Goal: Task Accomplishment & Management: Manage account settings

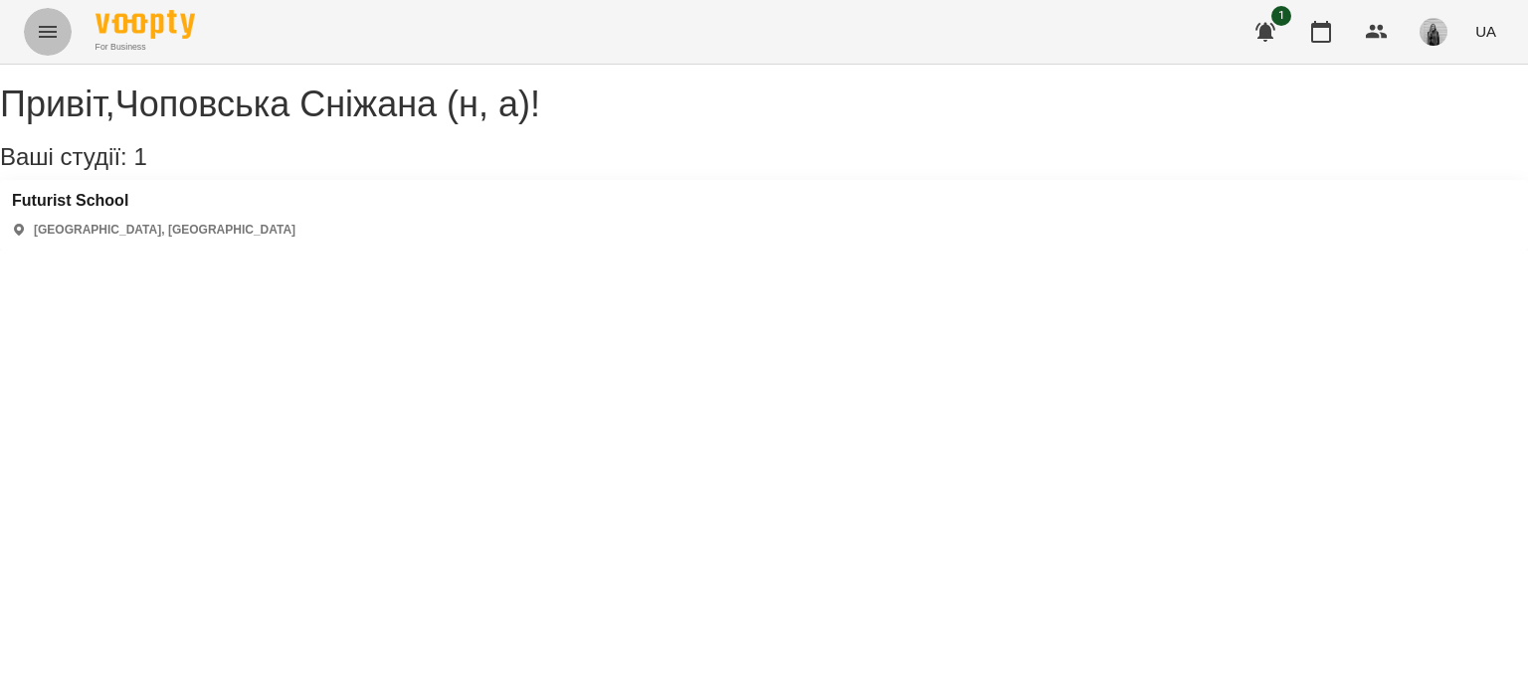
click at [36, 17] on button "Menu" at bounding box center [48, 32] width 48 height 48
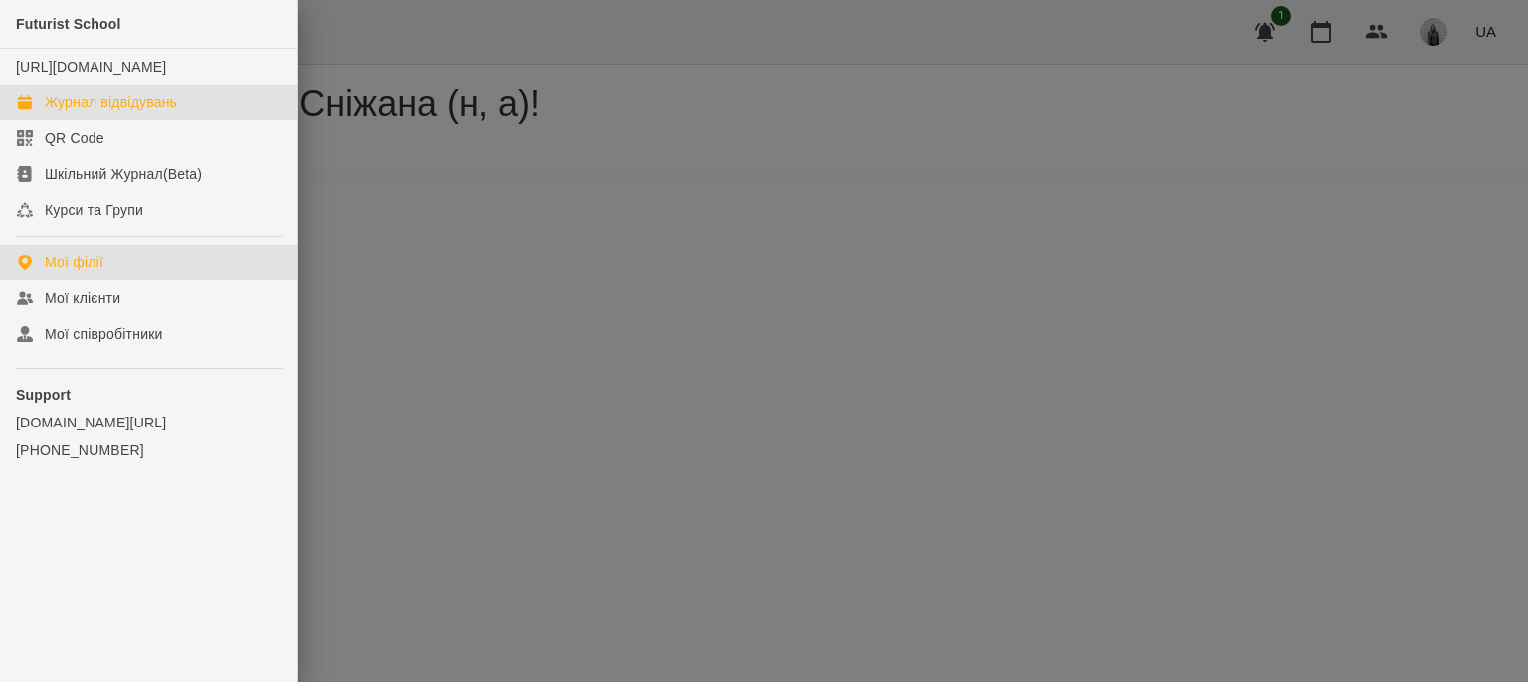
click at [81, 111] on link "Журнал відвідувань" at bounding box center [148, 103] width 297 height 36
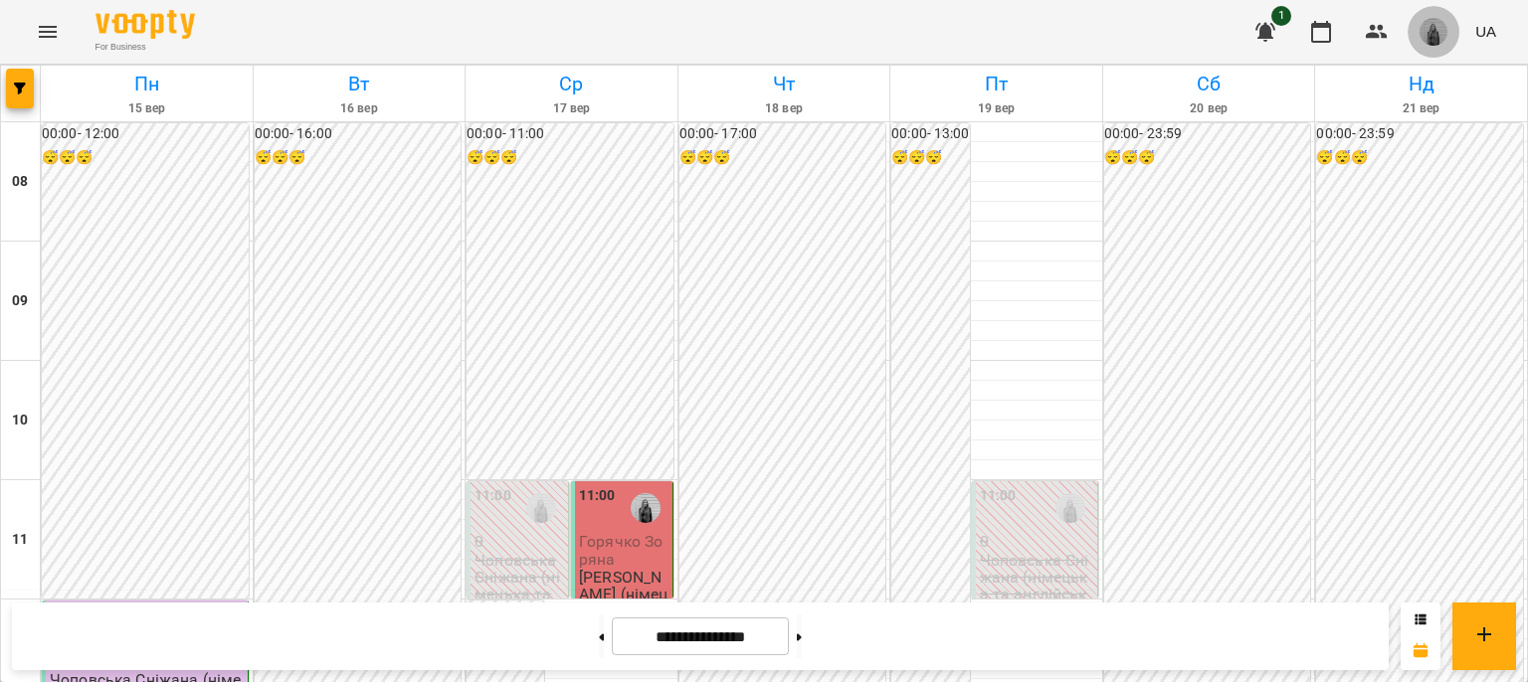
click at [1433, 42] on img "button" at bounding box center [1434, 32] width 28 height 28
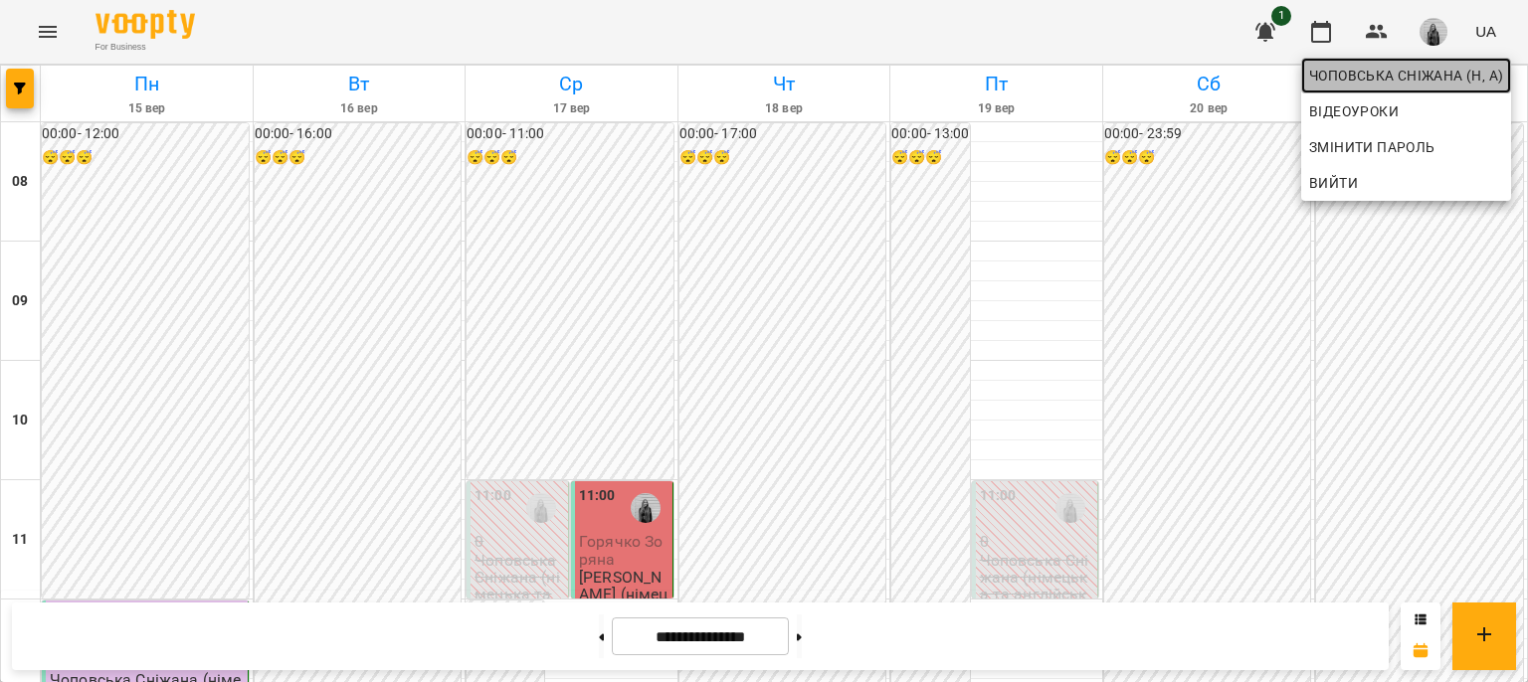
click at [1401, 82] on span "Чоповська Сніжана (н, а)" at bounding box center [1406, 76] width 194 height 24
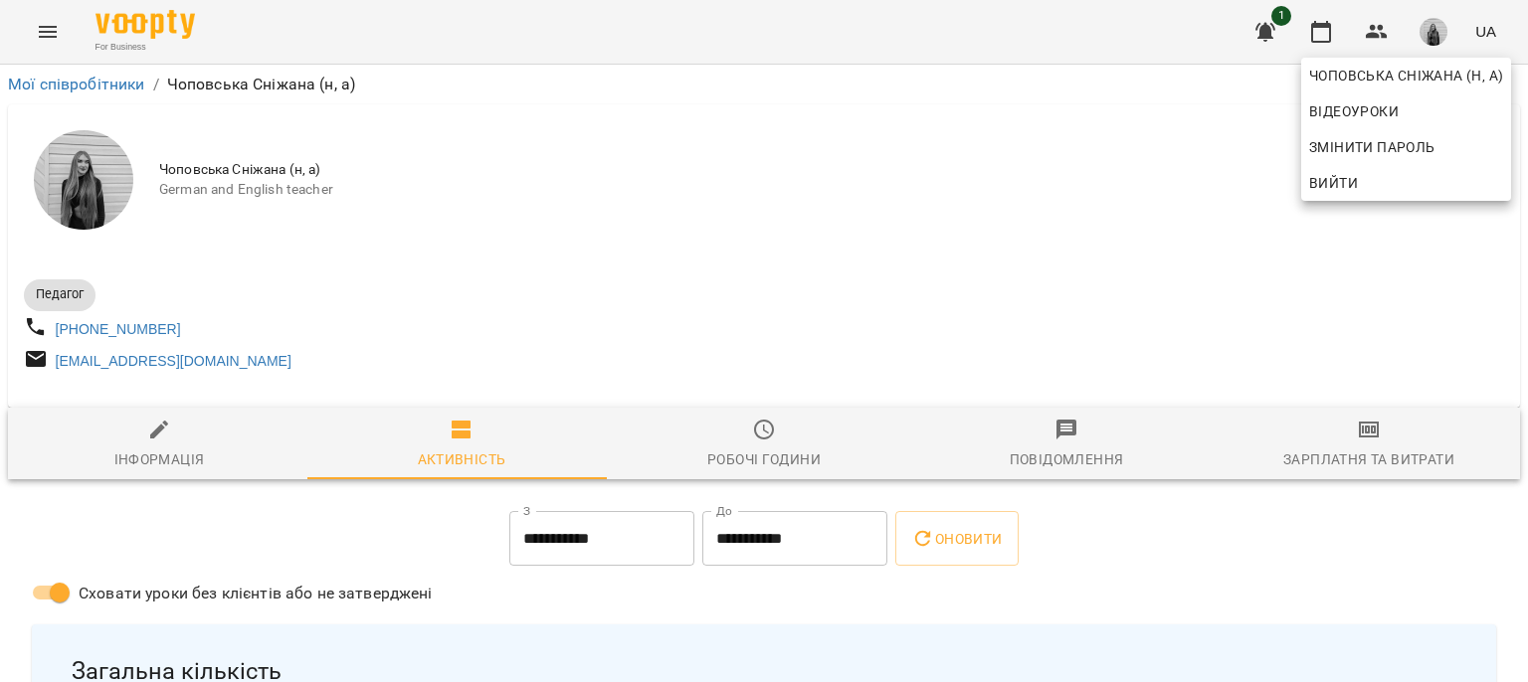
click at [1297, 449] on div at bounding box center [764, 341] width 1528 height 682
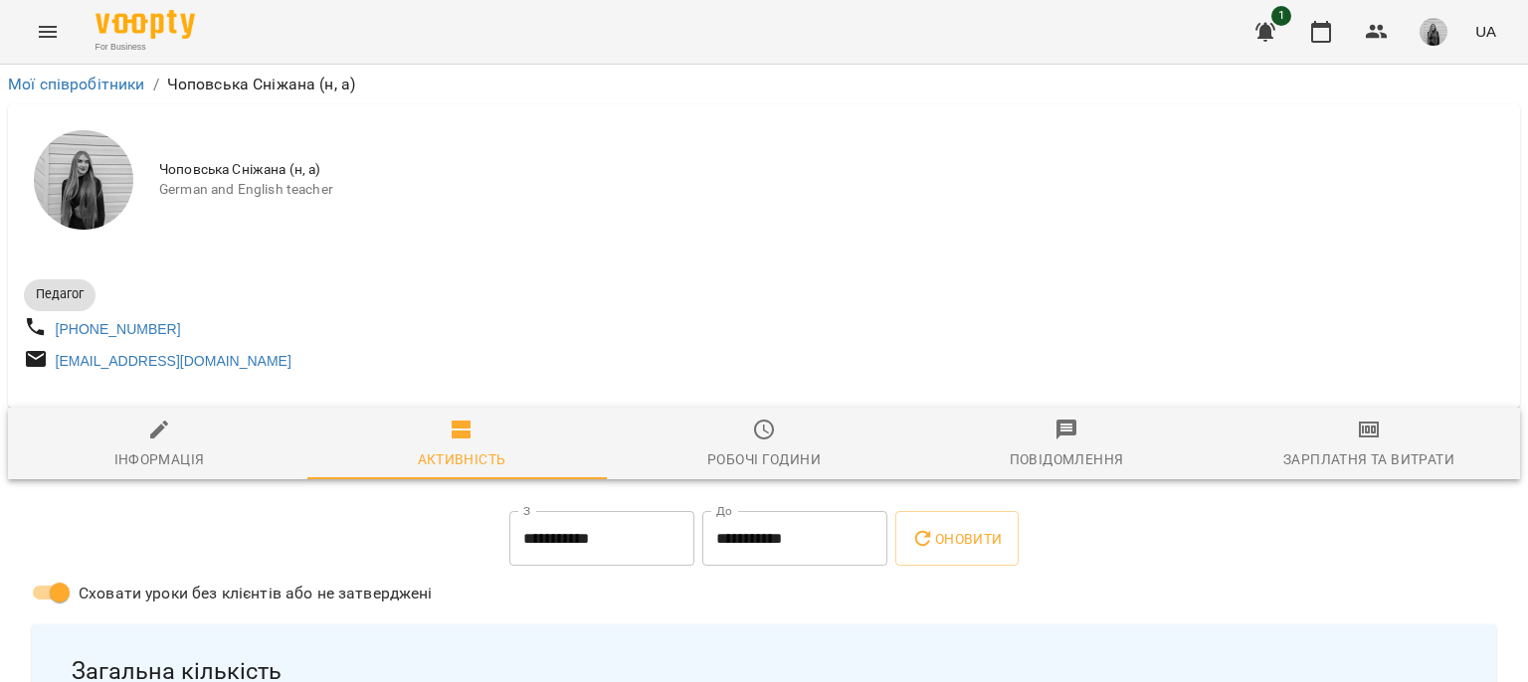
click at [1337, 457] on div "Зарплатня та Витрати" at bounding box center [1368, 460] width 171 height 24
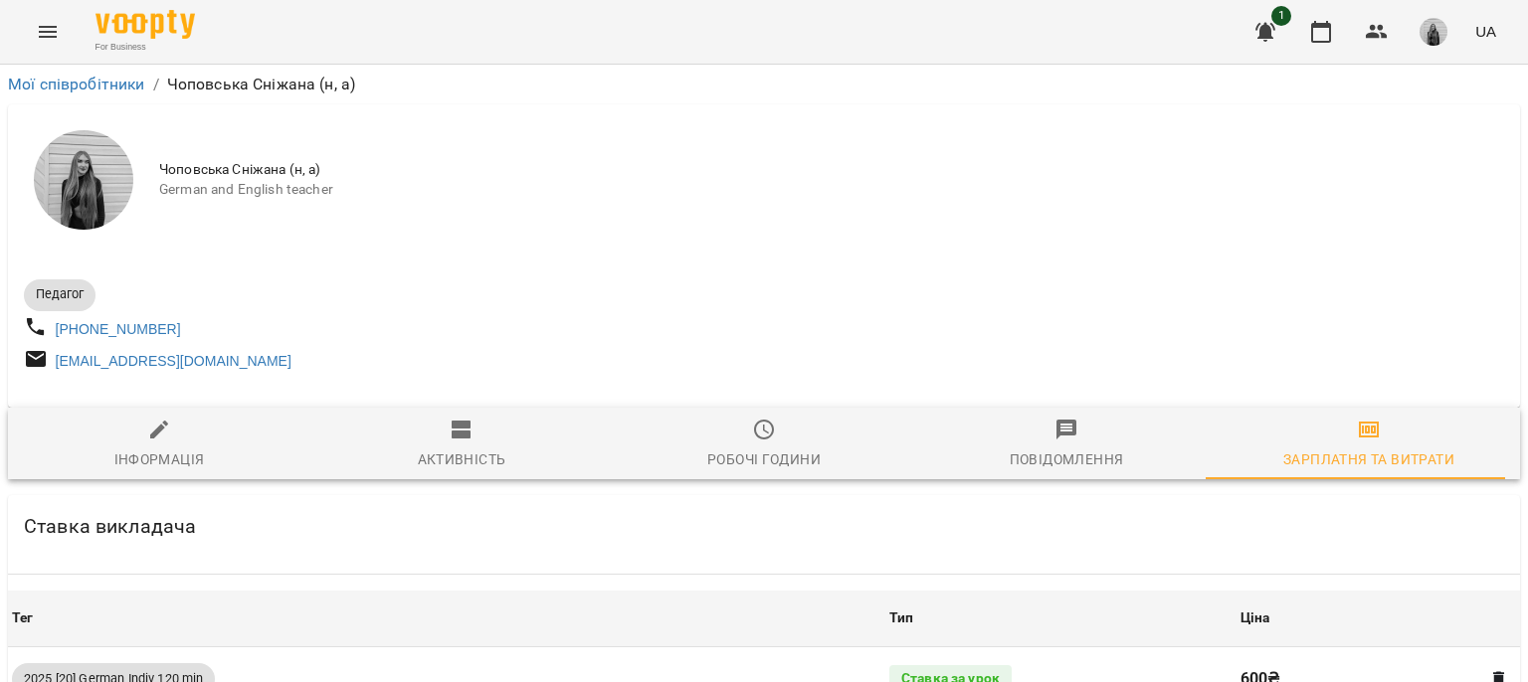
click at [696, 471] on span "Робочі години" at bounding box center [764, 445] width 279 height 54
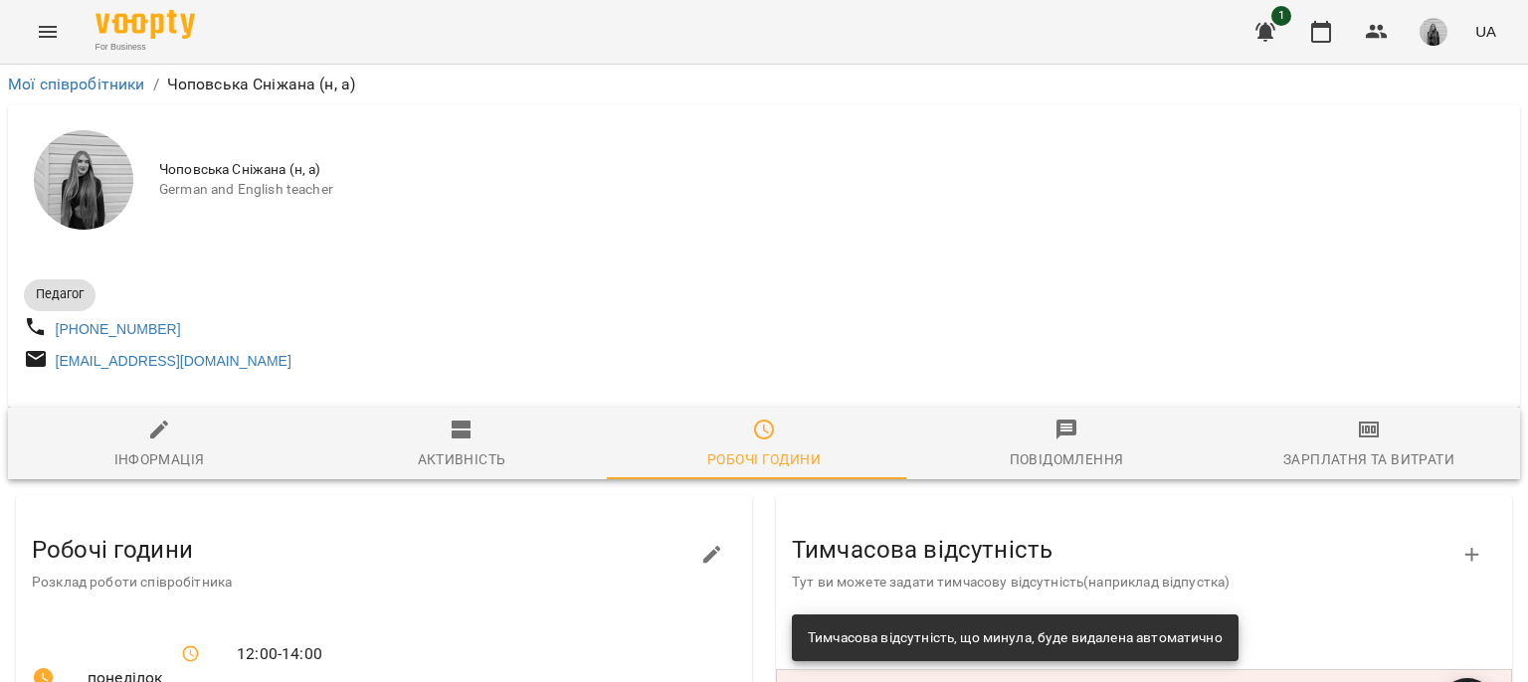
click at [1020, 454] on span "Повідомлення" at bounding box center [1066, 445] width 279 height 54
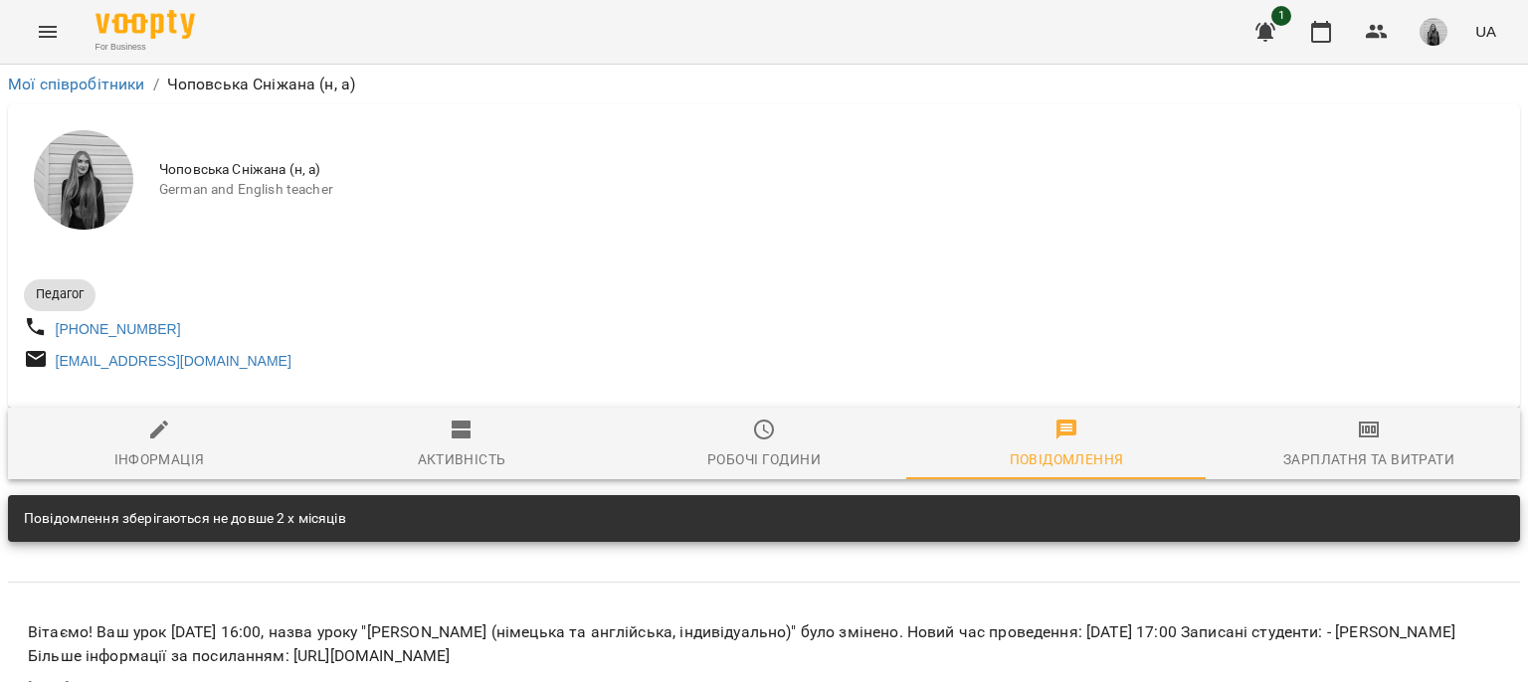
click at [745, 472] on div "Робочі години" at bounding box center [763, 460] width 113 height 24
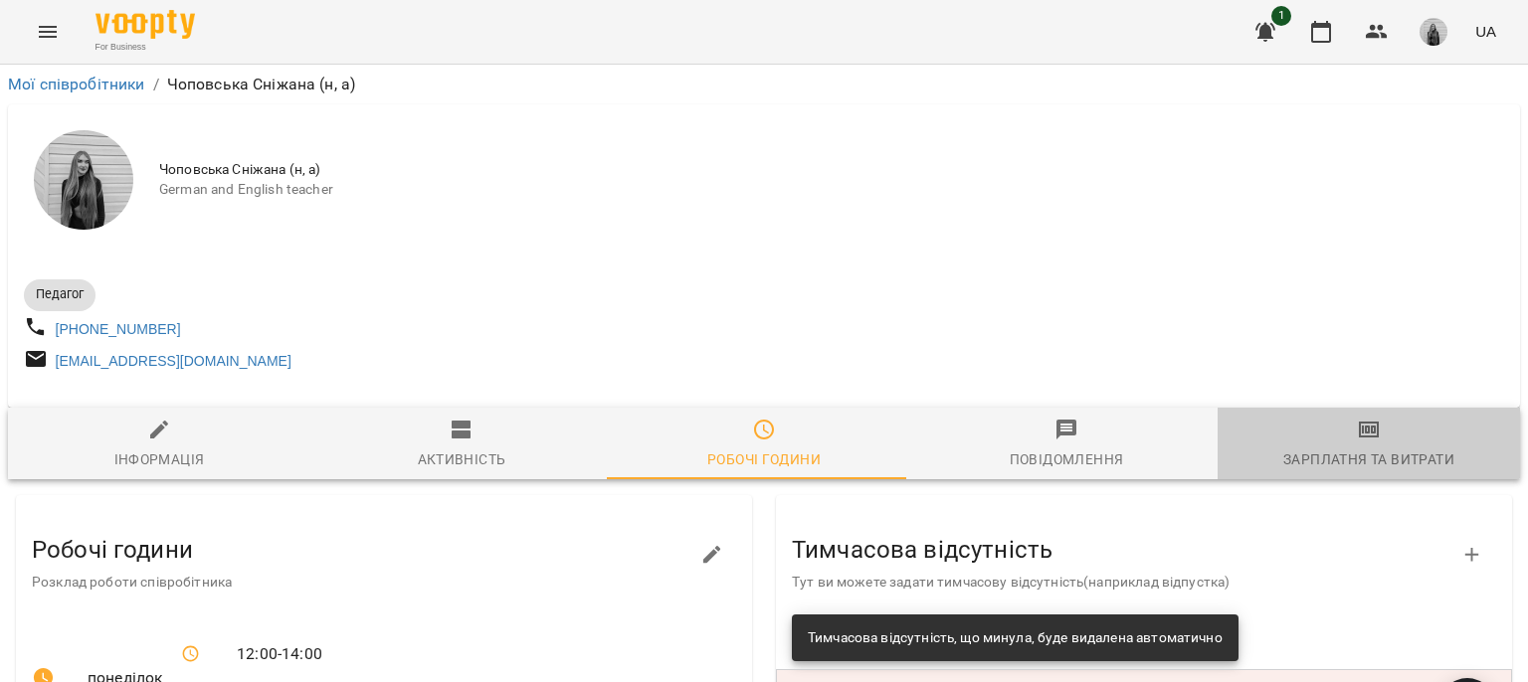
click at [1356, 425] on button "Зарплатня та Витрати" at bounding box center [1369, 444] width 302 height 72
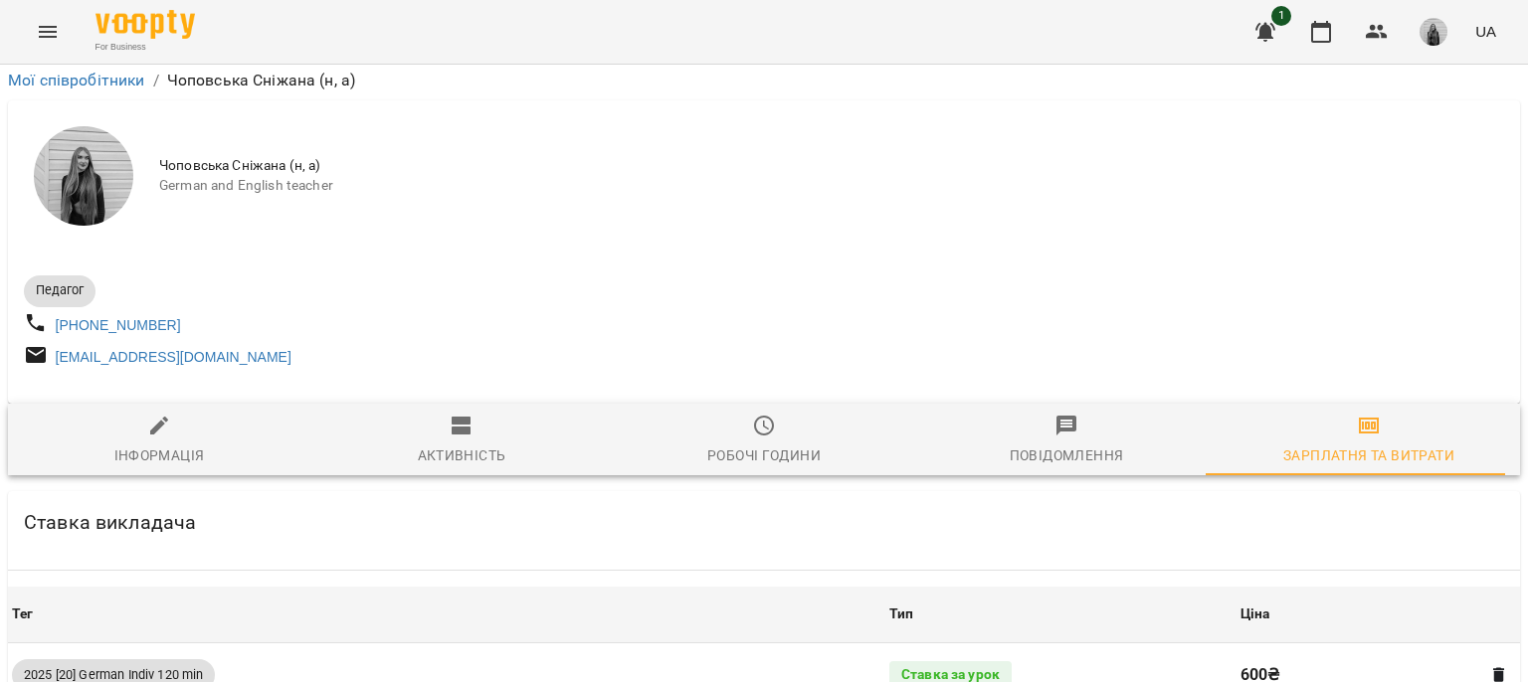
scroll to position [10036, 0]
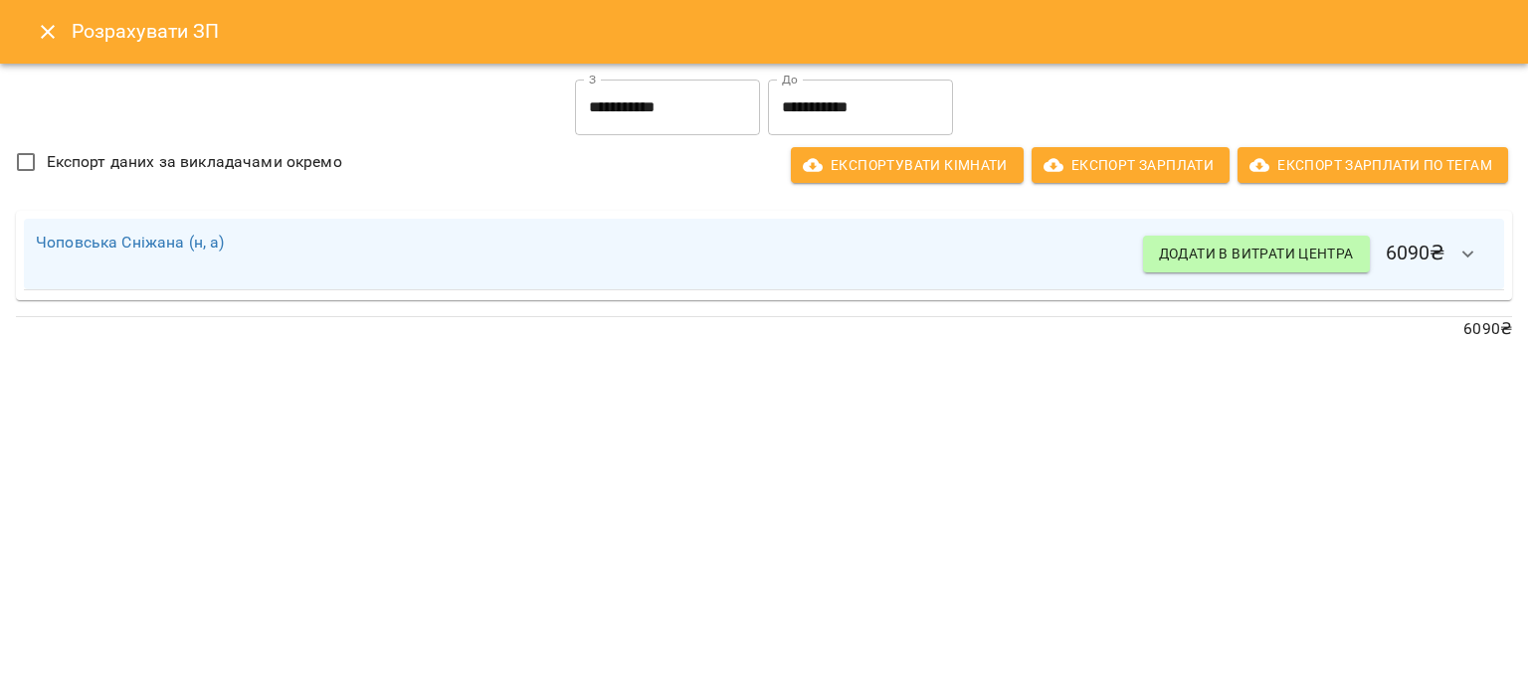
click at [1472, 246] on icon "button" at bounding box center [1468, 255] width 24 height 24
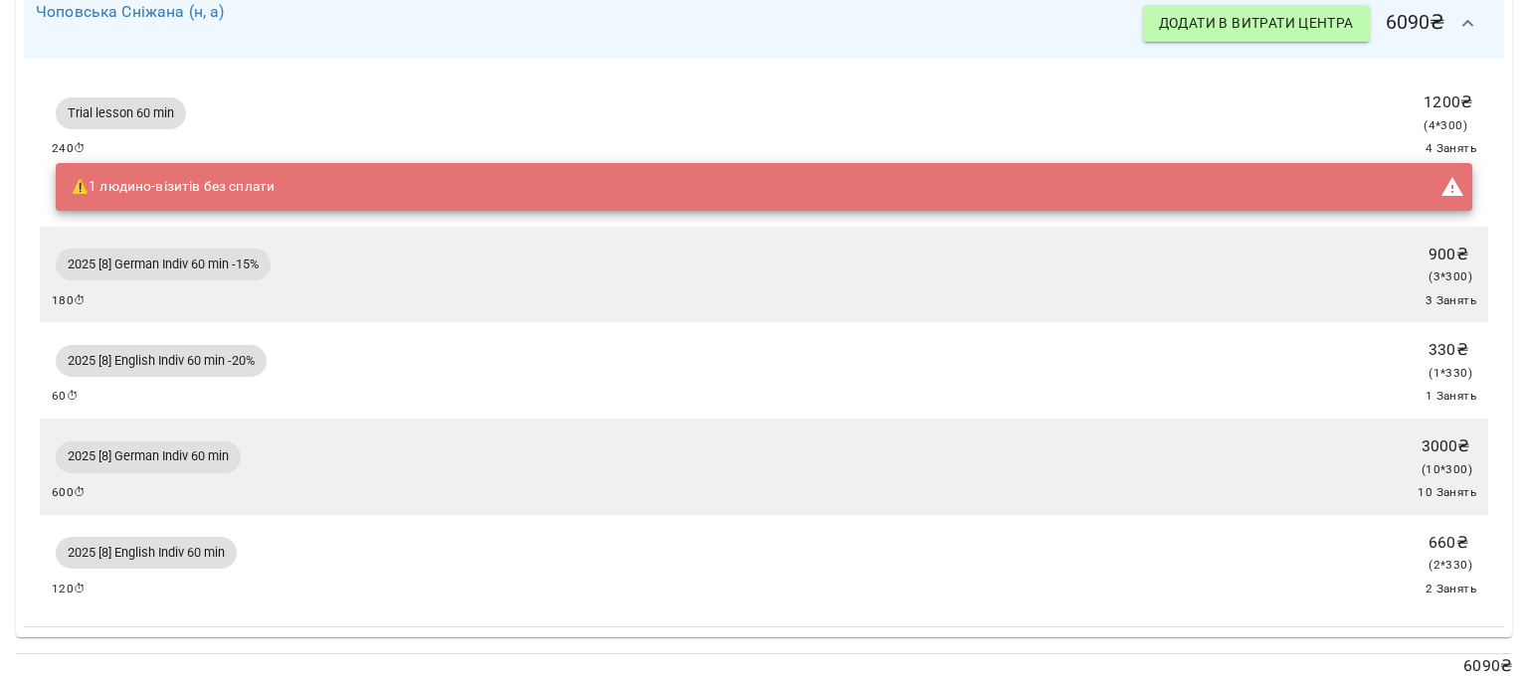
scroll to position [183, 0]
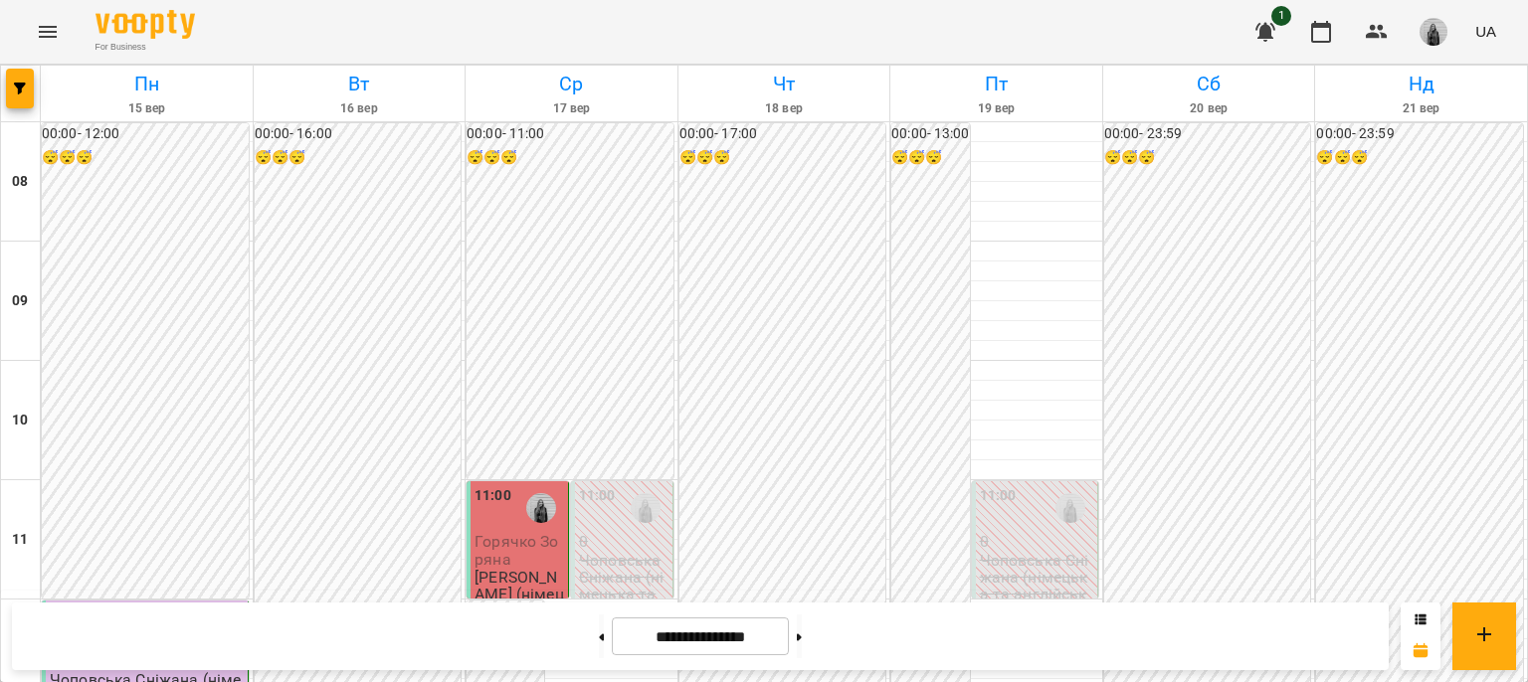
scroll to position [398, 0]
click at [44, 34] on icon "Menu" at bounding box center [48, 32] width 24 height 24
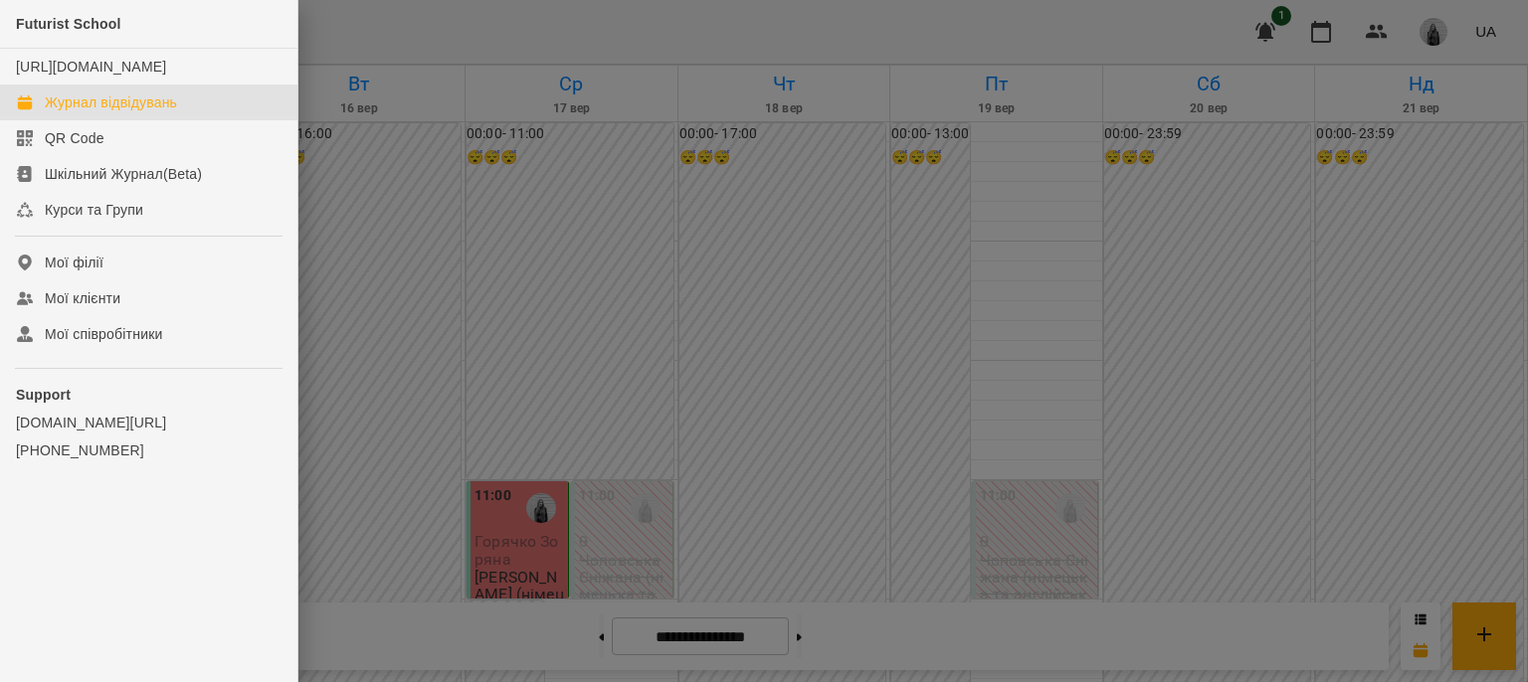
click at [1435, 33] on div at bounding box center [764, 341] width 1528 height 682
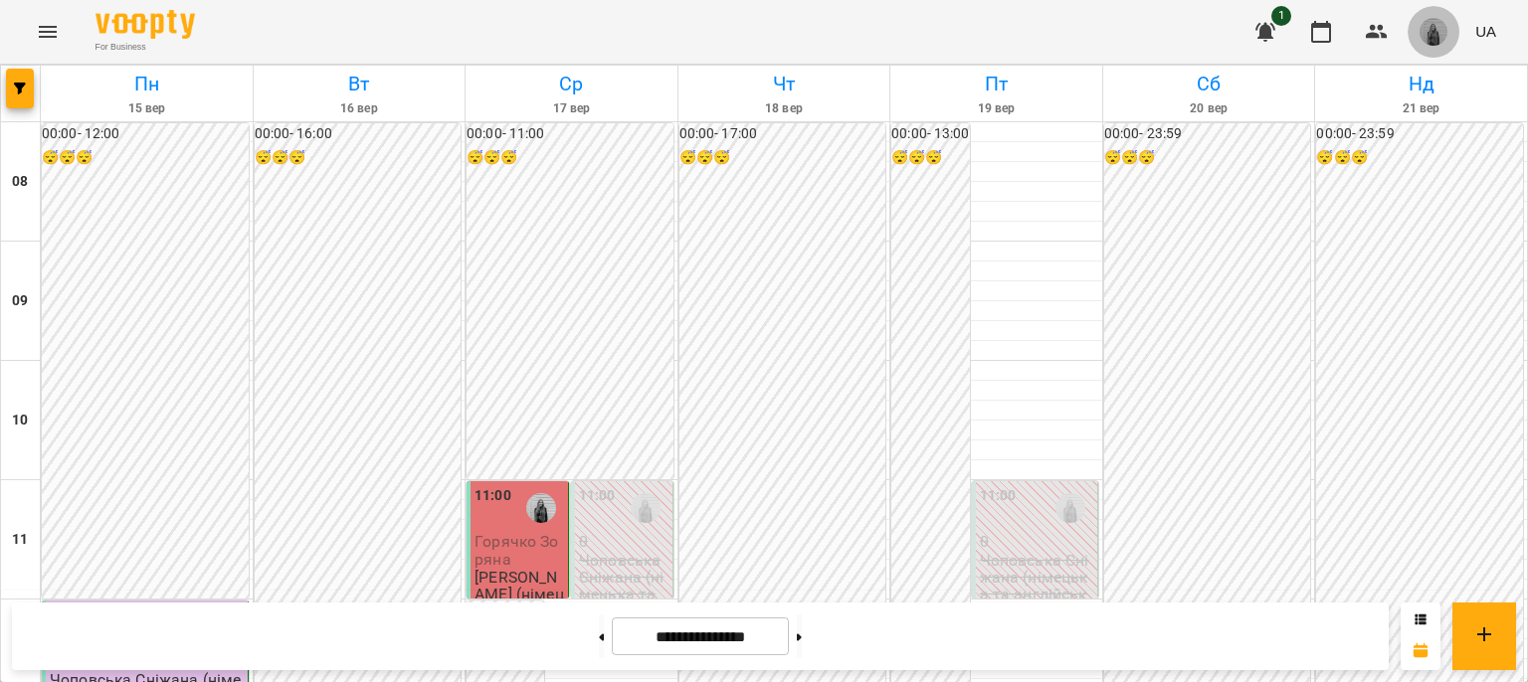
click at [1429, 33] on img "button" at bounding box center [1434, 32] width 28 height 28
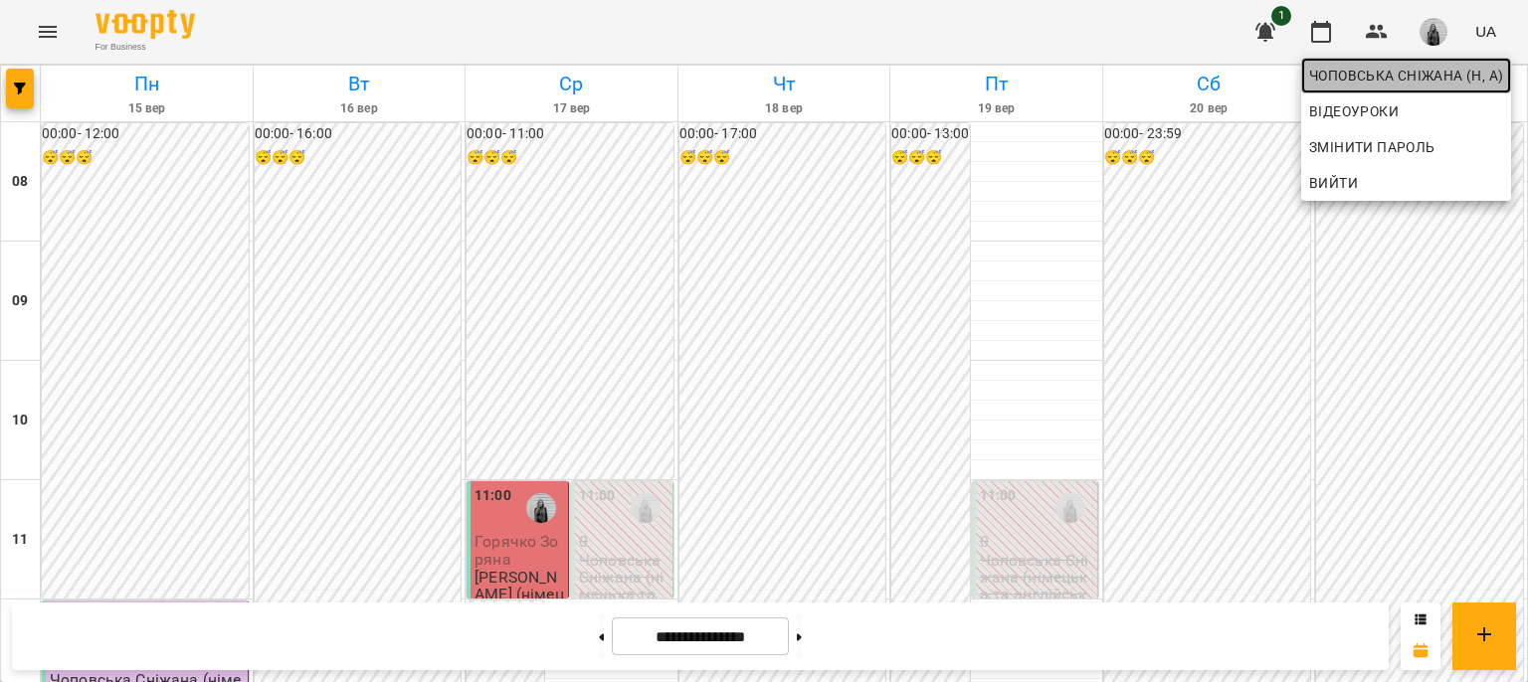
click at [1364, 78] on span "Чоповська Сніжана (н, а)" at bounding box center [1406, 76] width 194 height 24
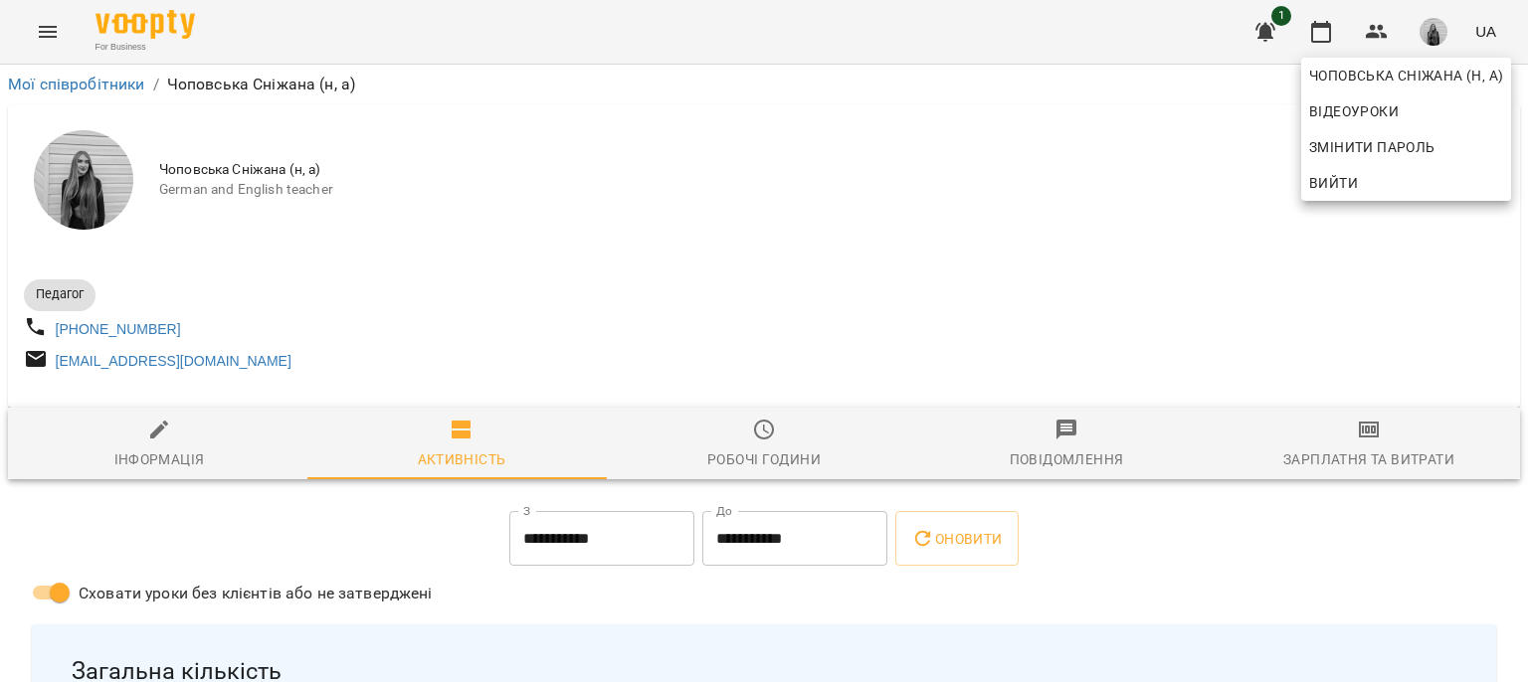
click at [145, 467] on div at bounding box center [764, 341] width 1528 height 682
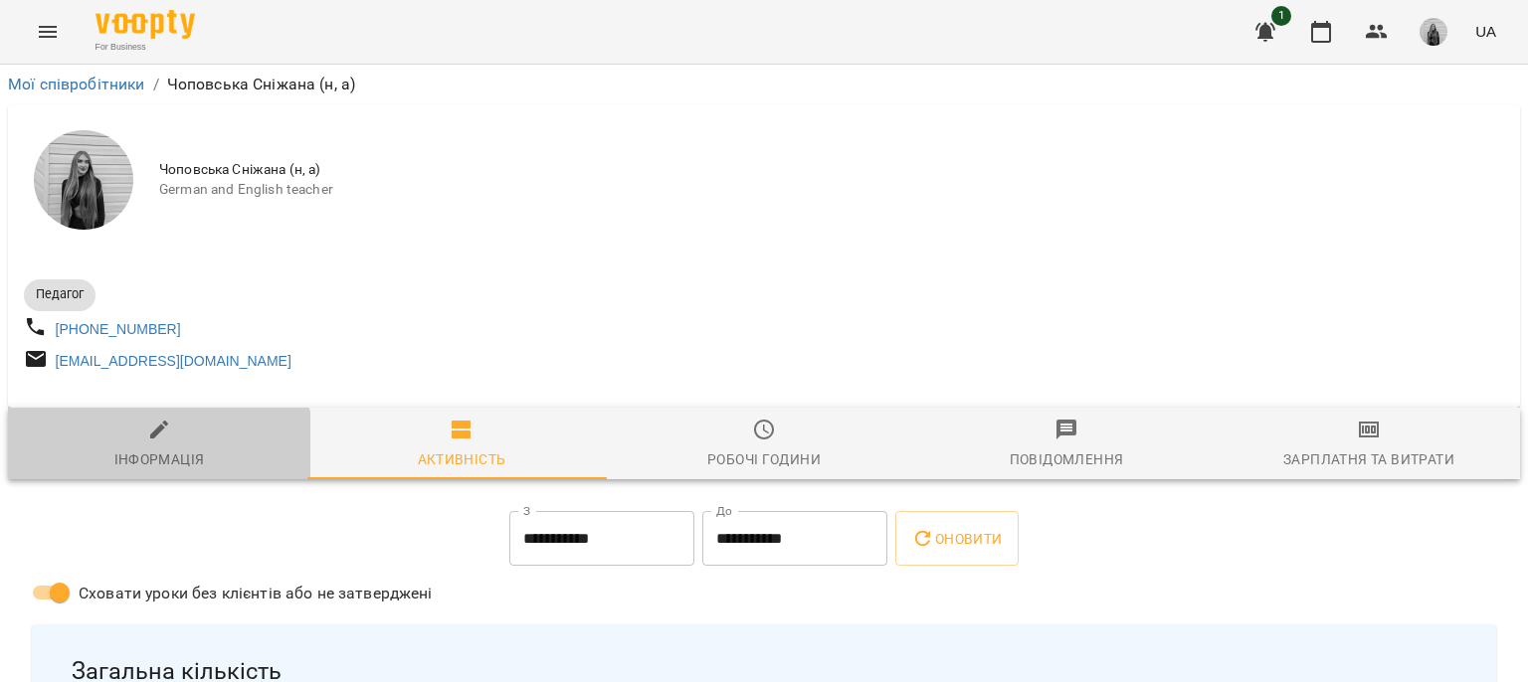
click at [144, 462] on div "Інформація" at bounding box center [159, 460] width 91 height 24
select select "**"
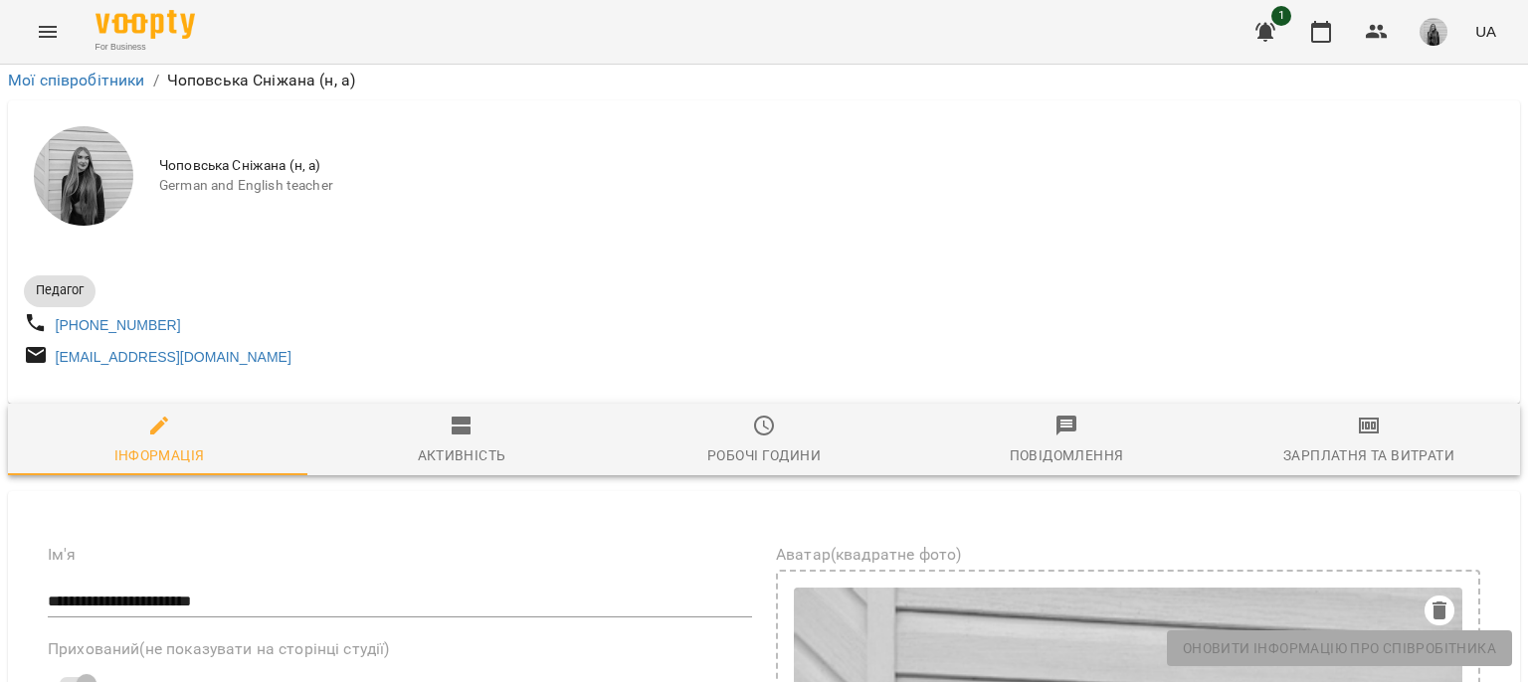
scroll to position [200, 0]
click at [446, 444] on div "Активність" at bounding box center [462, 456] width 89 height 24
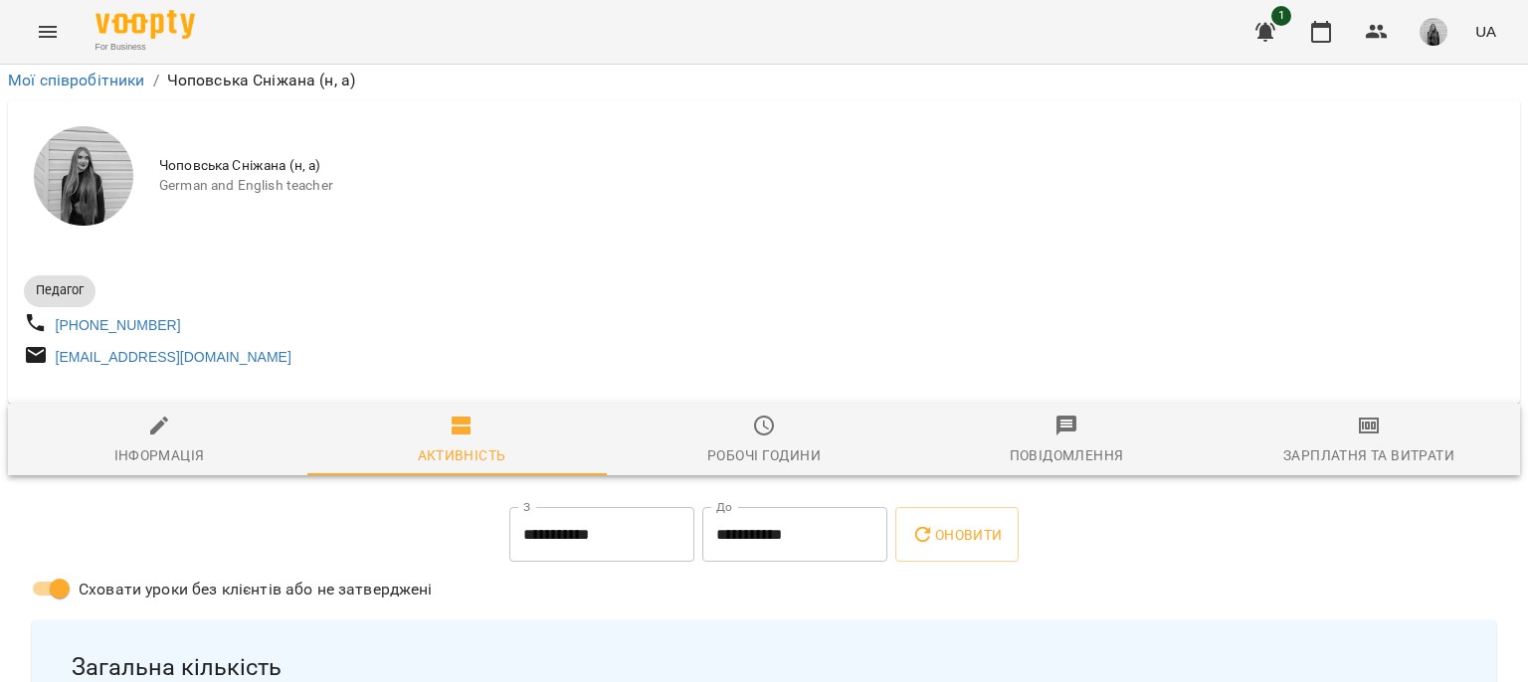
scroll to position [2883, 0]
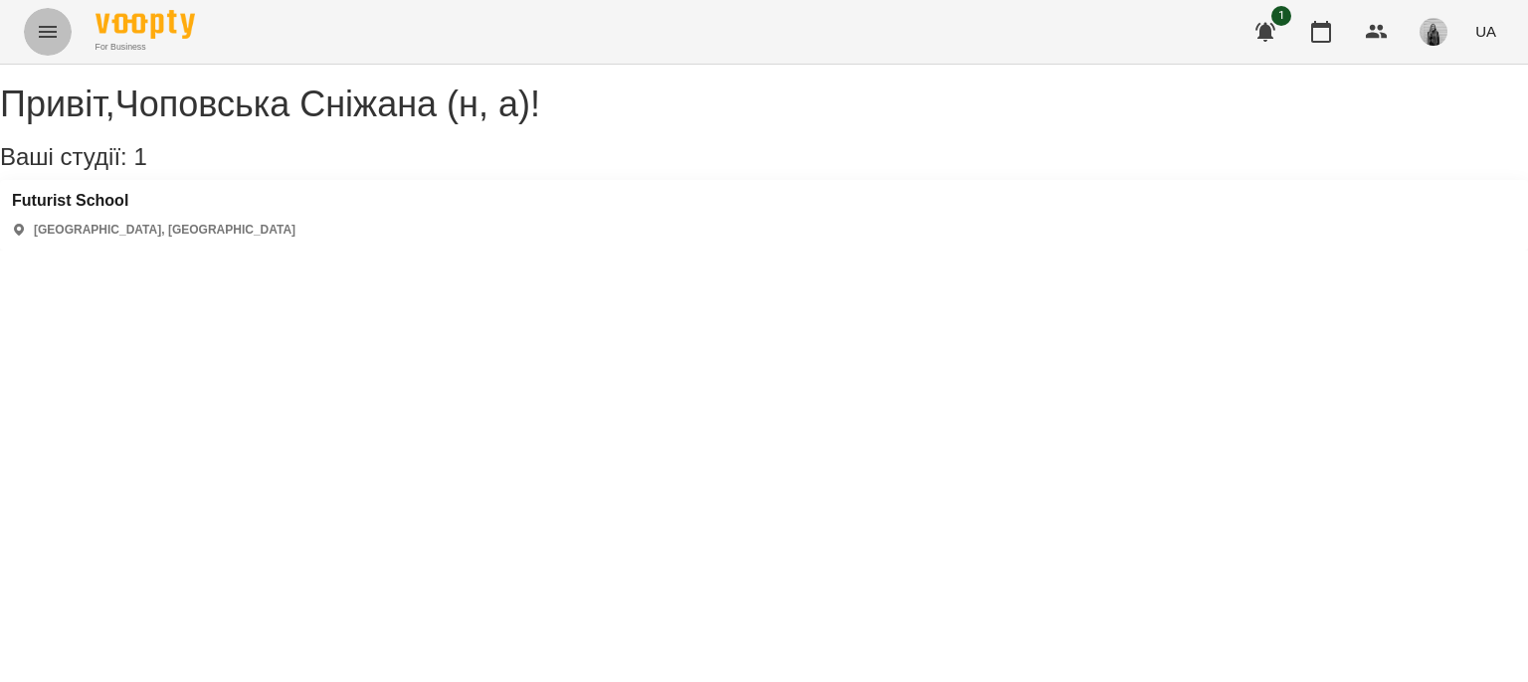
click at [35, 37] on button "Menu" at bounding box center [48, 32] width 48 height 48
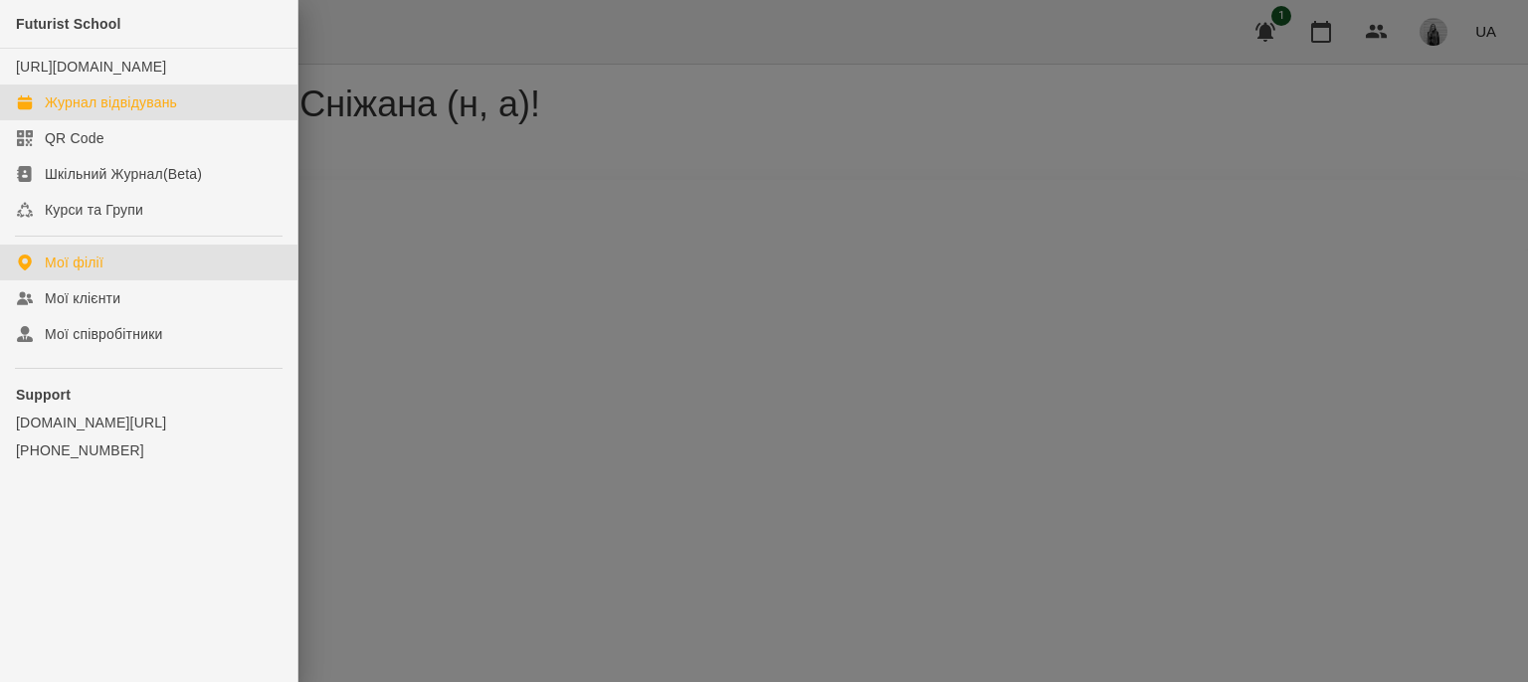
click at [76, 105] on link "Журнал відвідувань" at bounding box center [148, 103] width 297 height 36
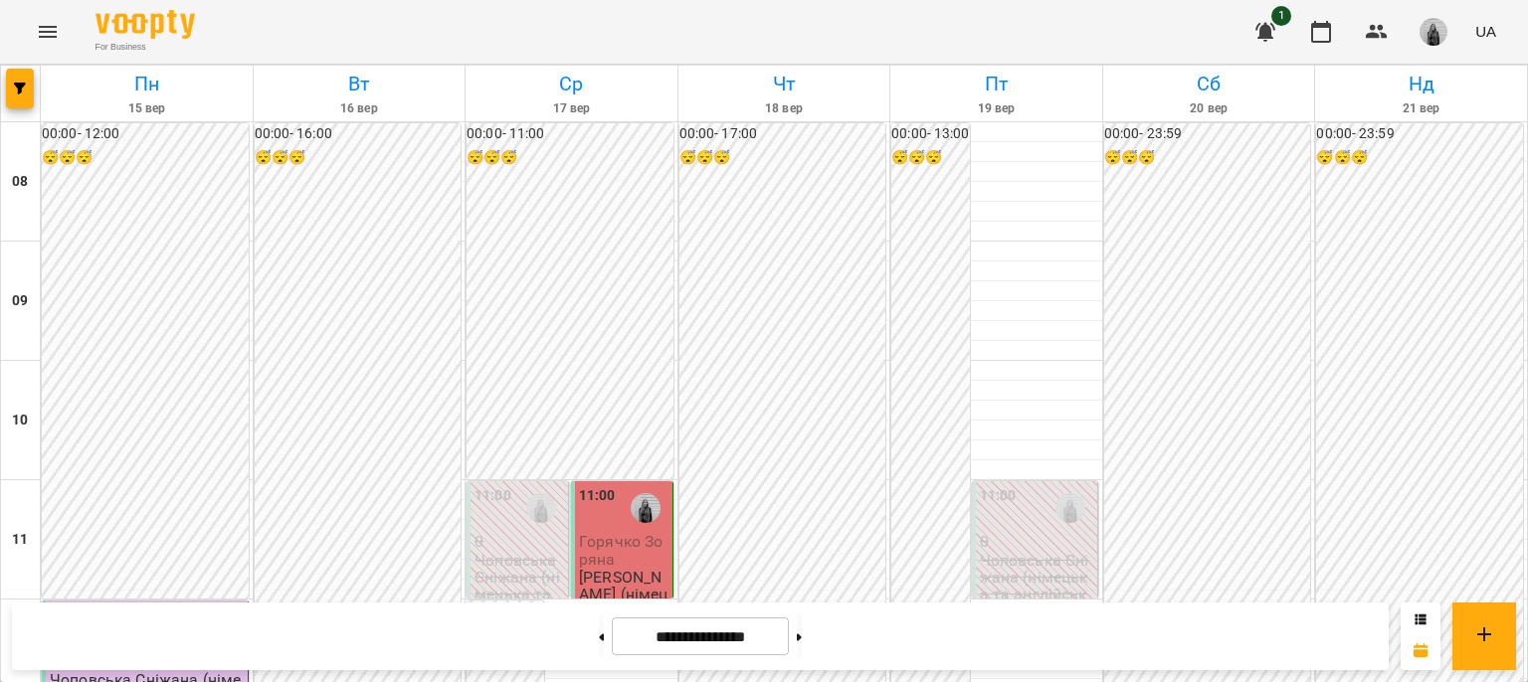
scroll to position [272, 0]
